Goal: Task Accomplishment & Management: Manage account settings

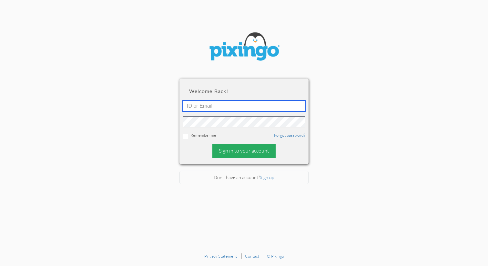
type input "[PERSON_NAME][EMAIL_ADDRESS][DOMAIN_NAME]"
click at [239, 151] on div "Sign in to your account" at bounding box center [244, 151] width 63 height 14
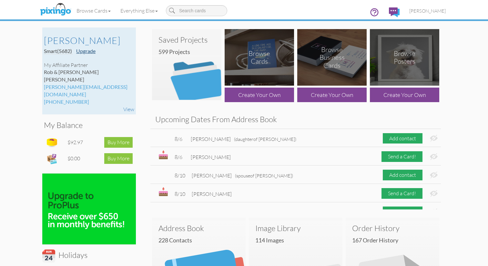
click at [93, 51] on link "Upgrade" at bounding box center [85, 51] width 19 height 6
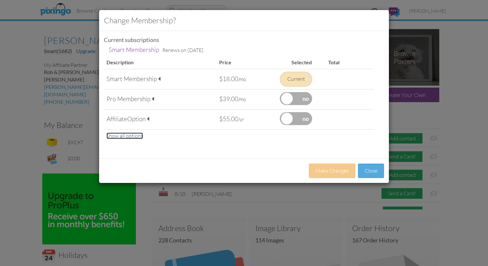
click at [126, 135] on link "Show all options" at bounding box center [125, 135] width 36 height 6
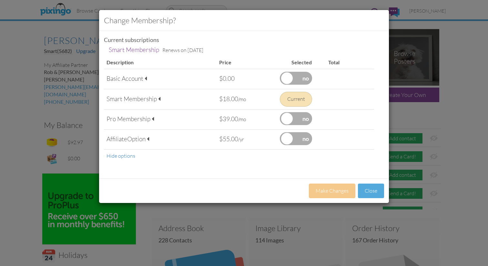
click at [300, 79] on label at bounding box center [296, 78] width 32 height 13
click at [0, 0] on input "checkbox" at bounding box center [0, 0] width 0 height 0
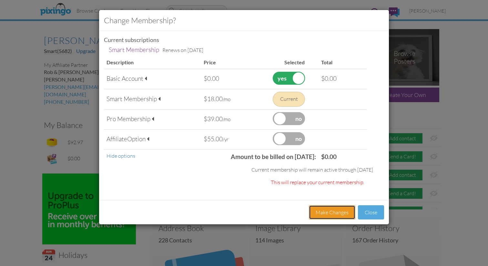
click at [339, 210] on button "Make Changes" at bounding box center [332, 212] width 47 height 15
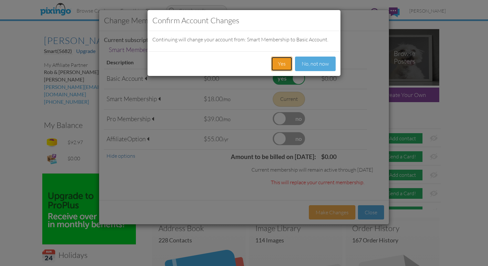
click at [287, 67] on button "Yes" at bounding box center [281, 64] width 21 height 15
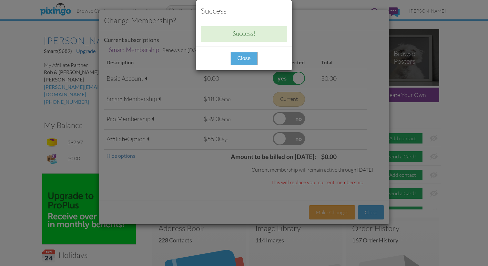
click at [235, 59] on button "Close" at bounding box center [244, 59] width 27 height 14
